Goal: Task Accomplishment & Management: Use online tool/utility

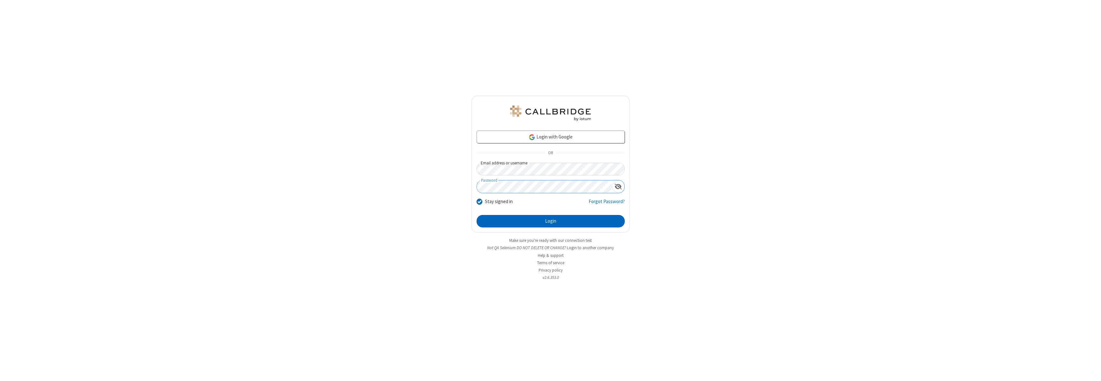
click at [551, 221] on button "Login" at bounding box center [551, 221] width 148 height 13
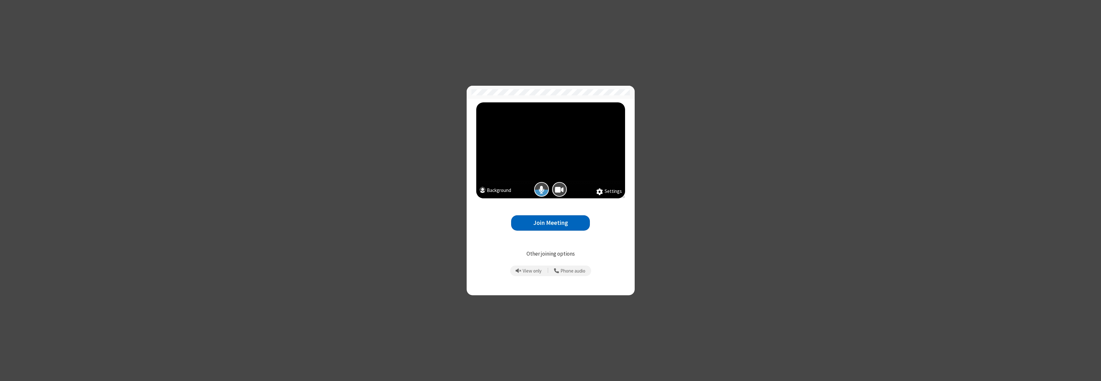
click at [551, 223] on button "Join Meeting" at bounding box center [550, 223] width 79 height 16
